Goal: Task Accomplishment & Management: Use online tool/utility

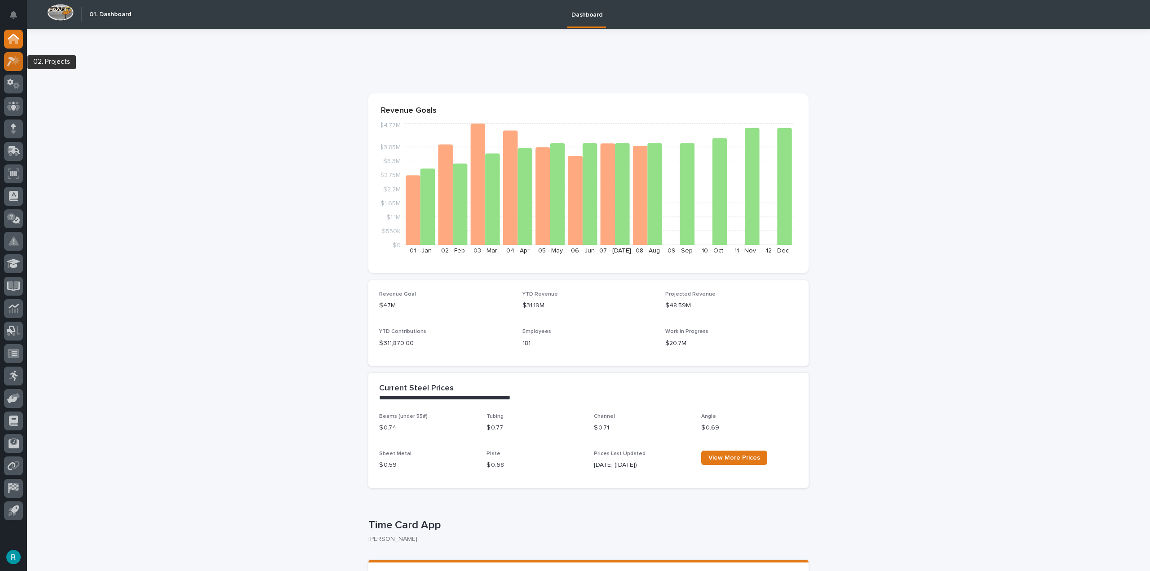
click at [13, 60] on icon at bounding box center [11, 62] width 8 height 10
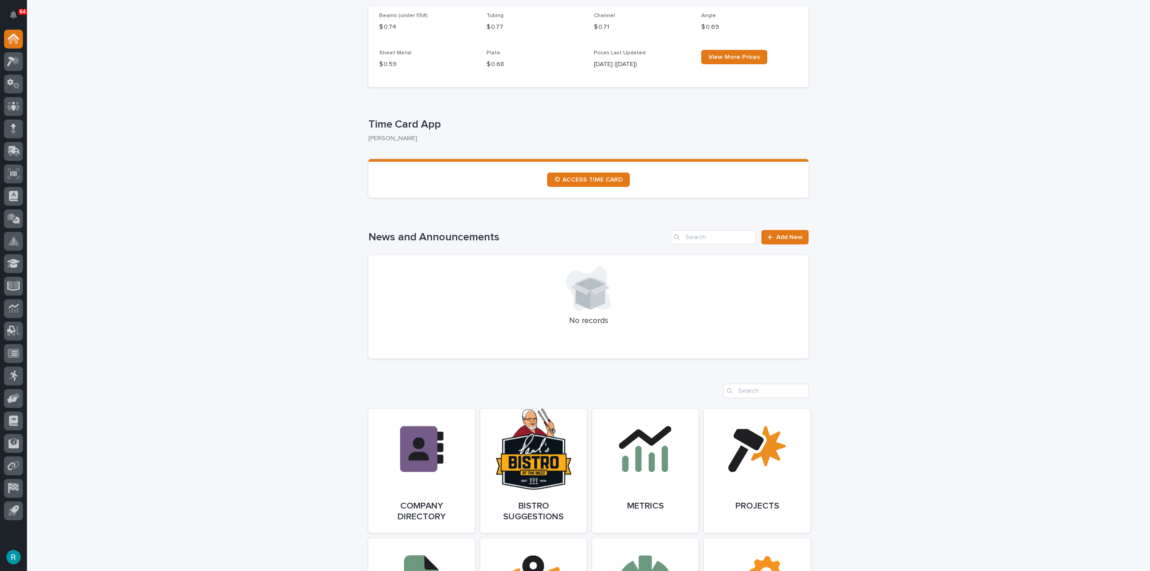
scroll to position [404, 0]
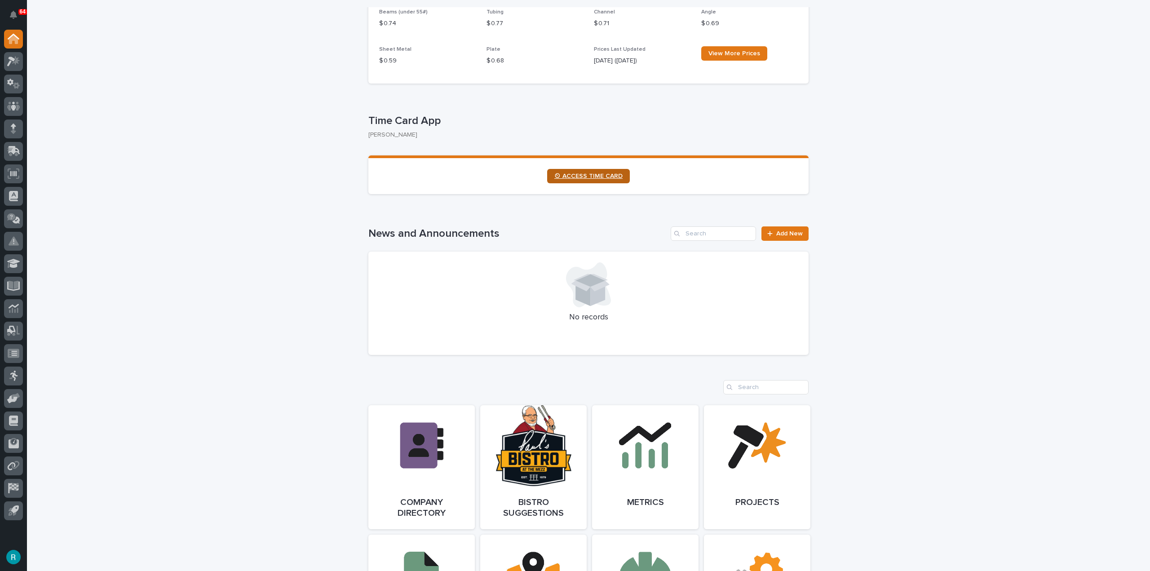
click at [609, 177] on span "⏲ ACCESS TIME CARD" at bounding box center [589, 176] width 68 height 6
